Goal: Check status: Check status

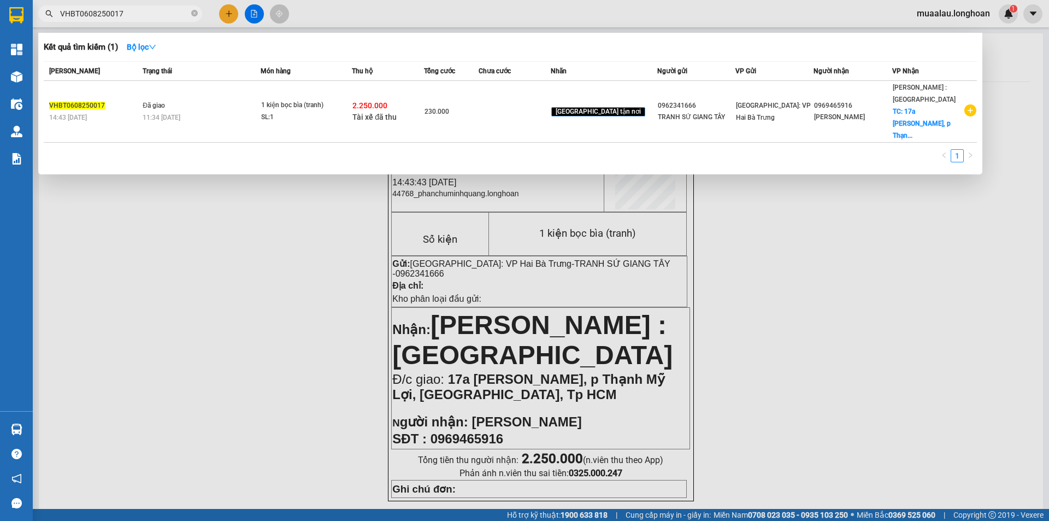
scroll to position [109, 0]
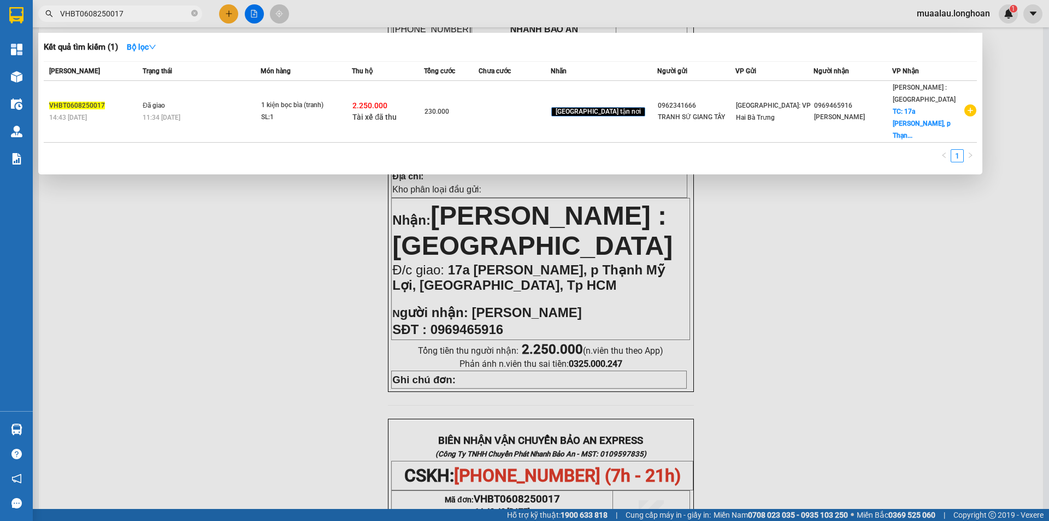
click at [130, 10] on input "VHBT0608250017" at bounding box center [124, 14] width 129 height 12
paste input "text"
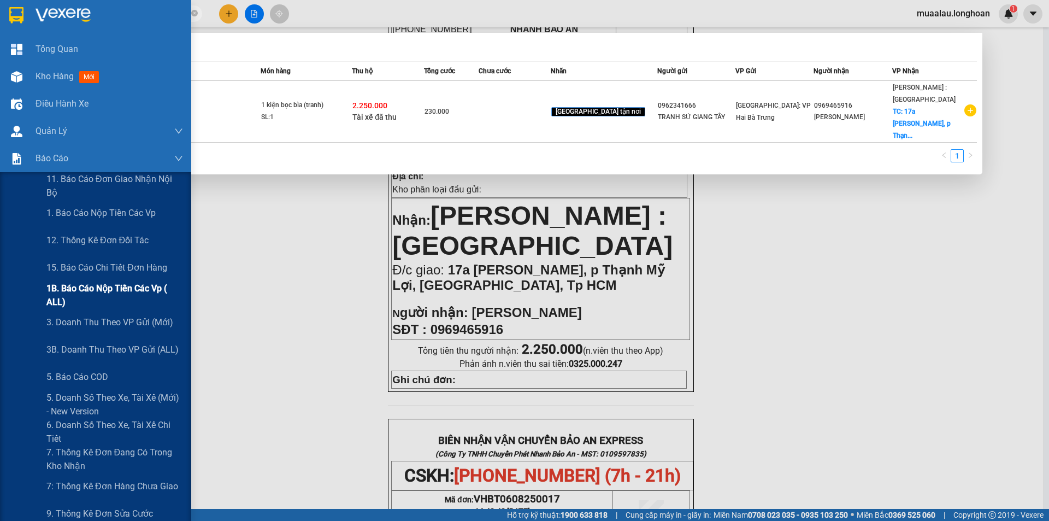
click at [104, 291] on span "1B. Báo cáo nộp tiền các vp ( ALL)" at bounding box center [114, 294] width 137 height 27
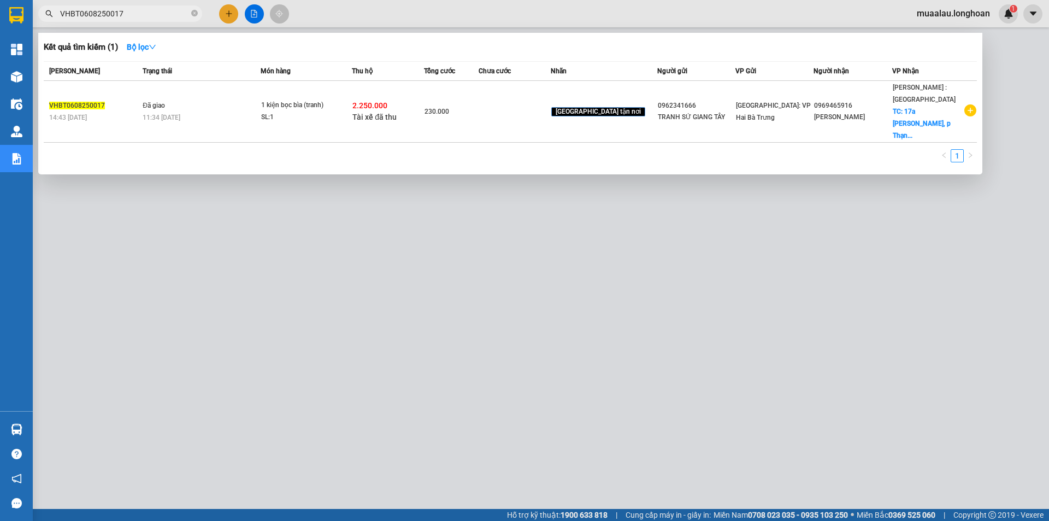
click at [180, 239] on div at bounding box center [524, 260] width 1049 height 521
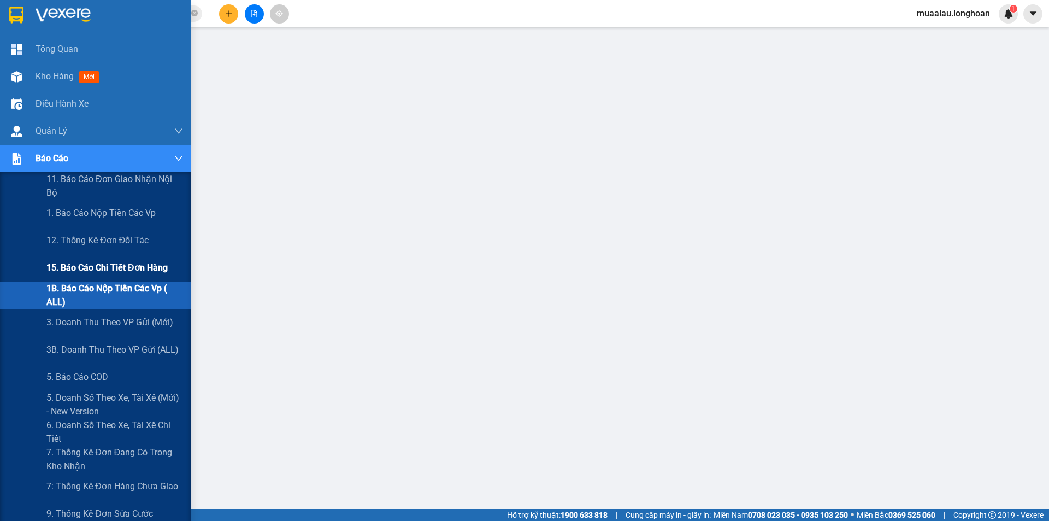
click at [110, 274] on span "15. Báo cáo chi tiết đơn hàng" at bounding box center [106, 268] width 121 height 14
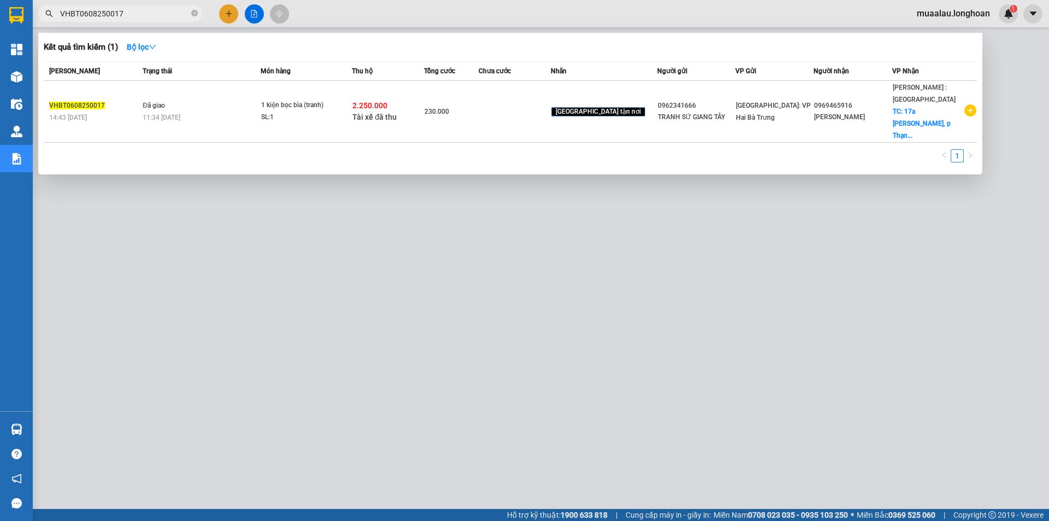
click at [139, 20] on span "VHBT0608250017" at bounding box center [120, 13] width 164 height 16
click at [137, 14] on input "VHBT0608250017" at bounding box center [124, 14] width 129 height 12
paste input "HNVD0908250048"
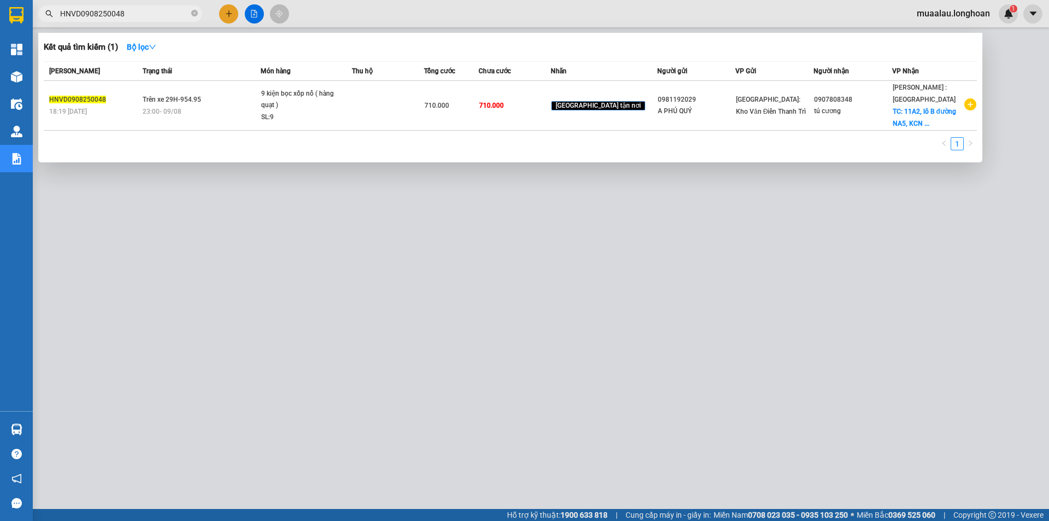
click at [128, 16] on input "HNVD0908250048" at bounding box center [124, 14] width 129 height 12
paste input "KBA1707250024"
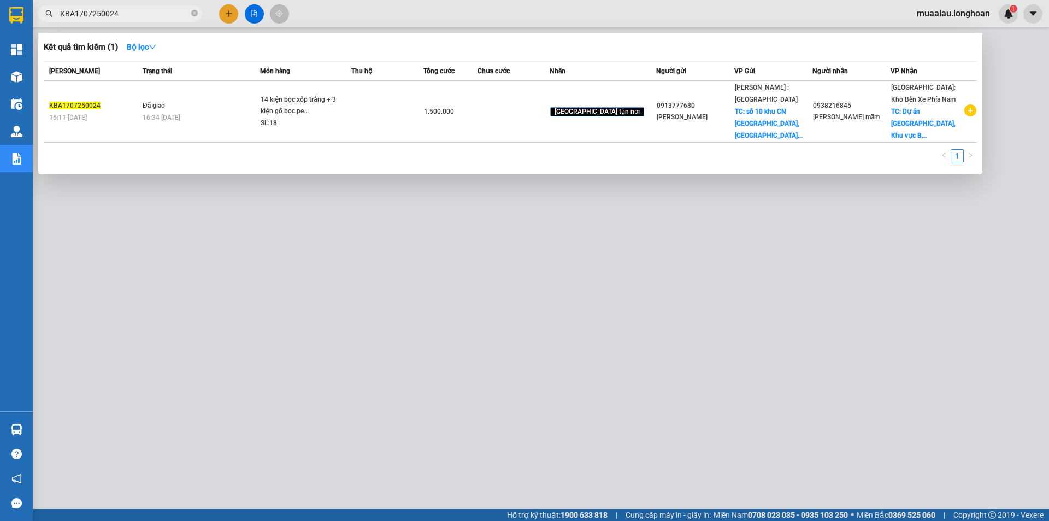
type input "KBA1707250024"
